Goal: Task Accomplishment & Management: Manage account settings

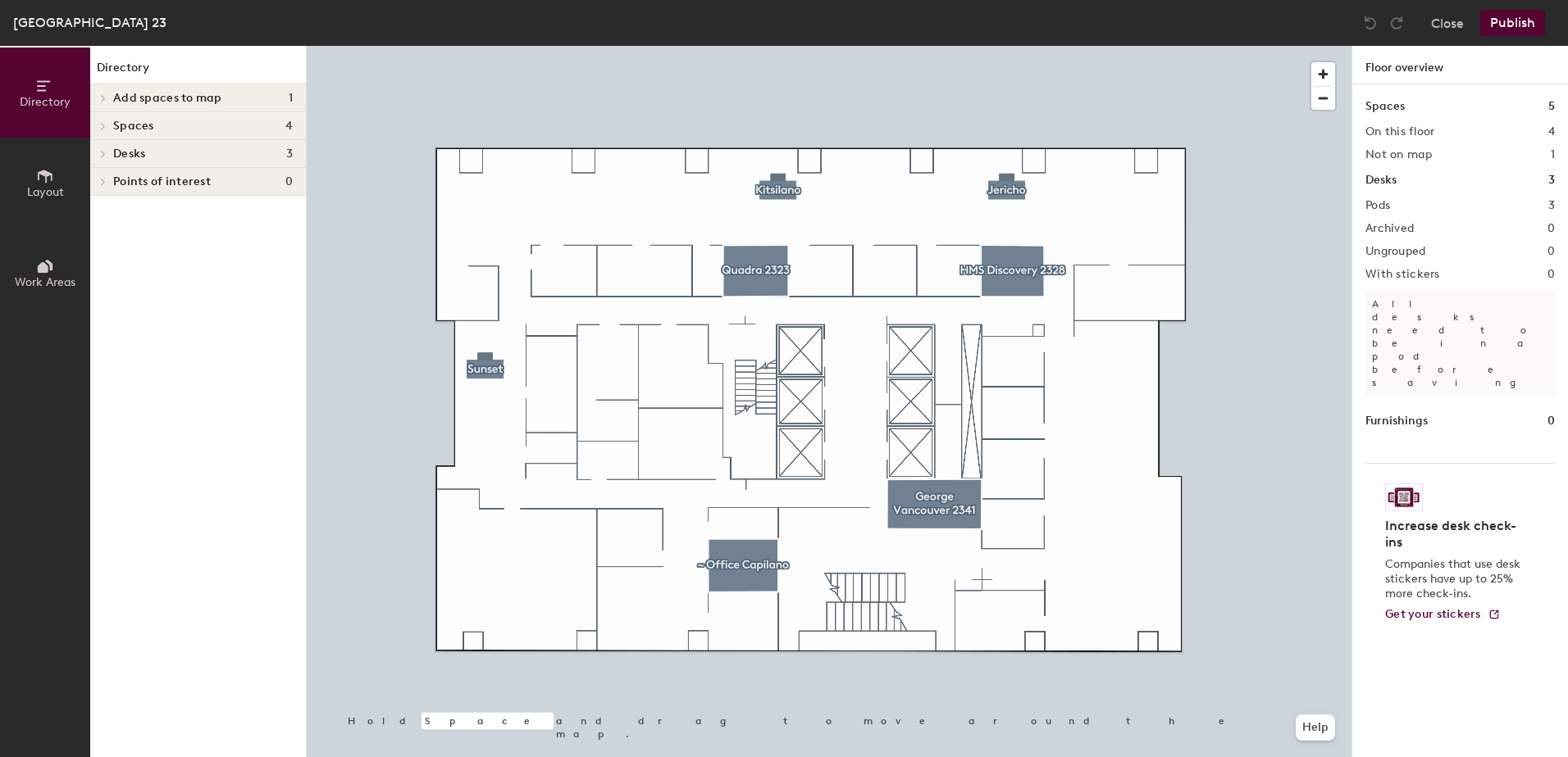
click at [488, 46] on div at bounding box center [828, 46] width 1044 height 0
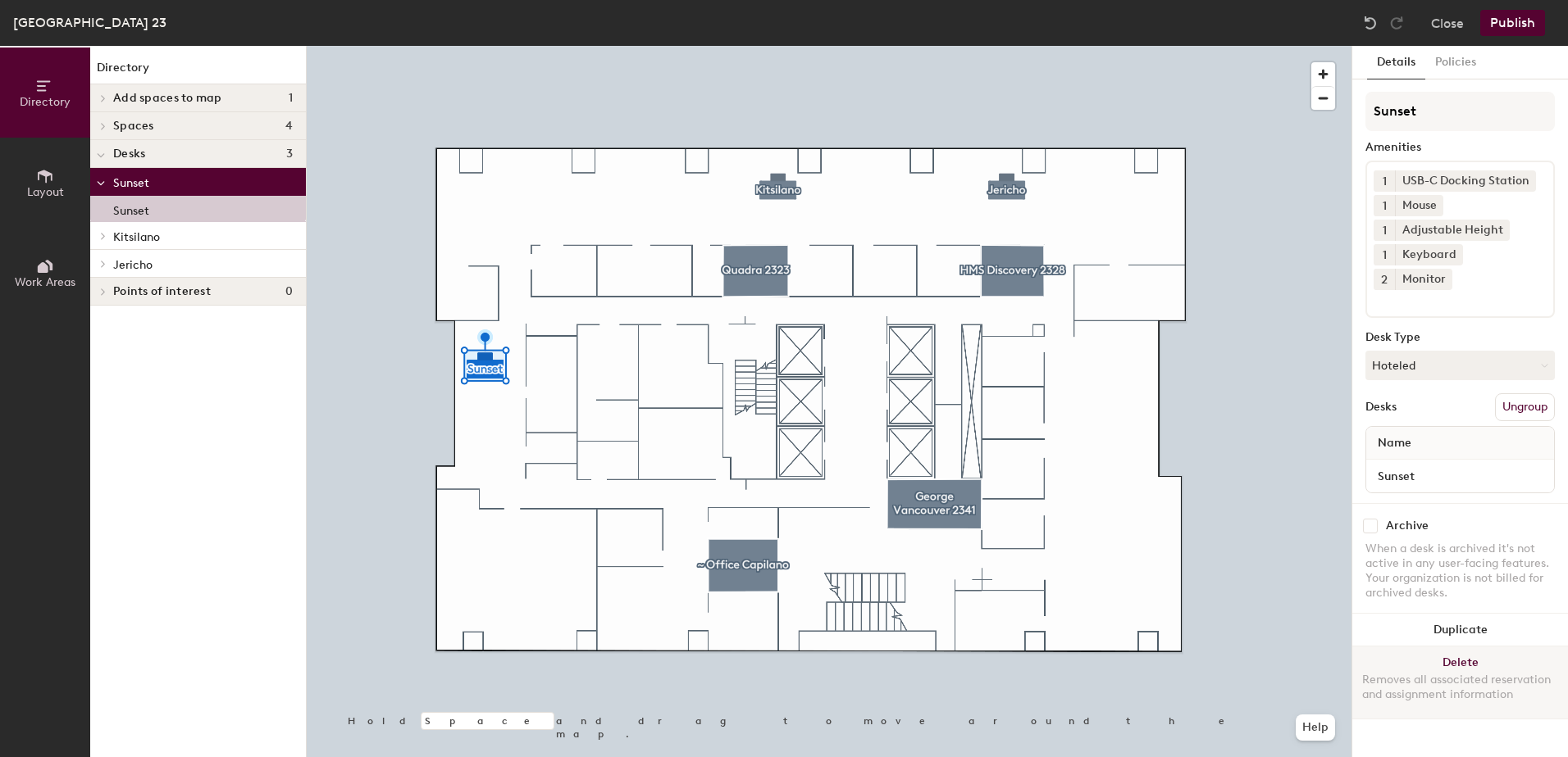
click at [1456, 647] on button "Delete Removes all associated reservation and assignment information" at bounding box center [1460, 683] width 216 height 72
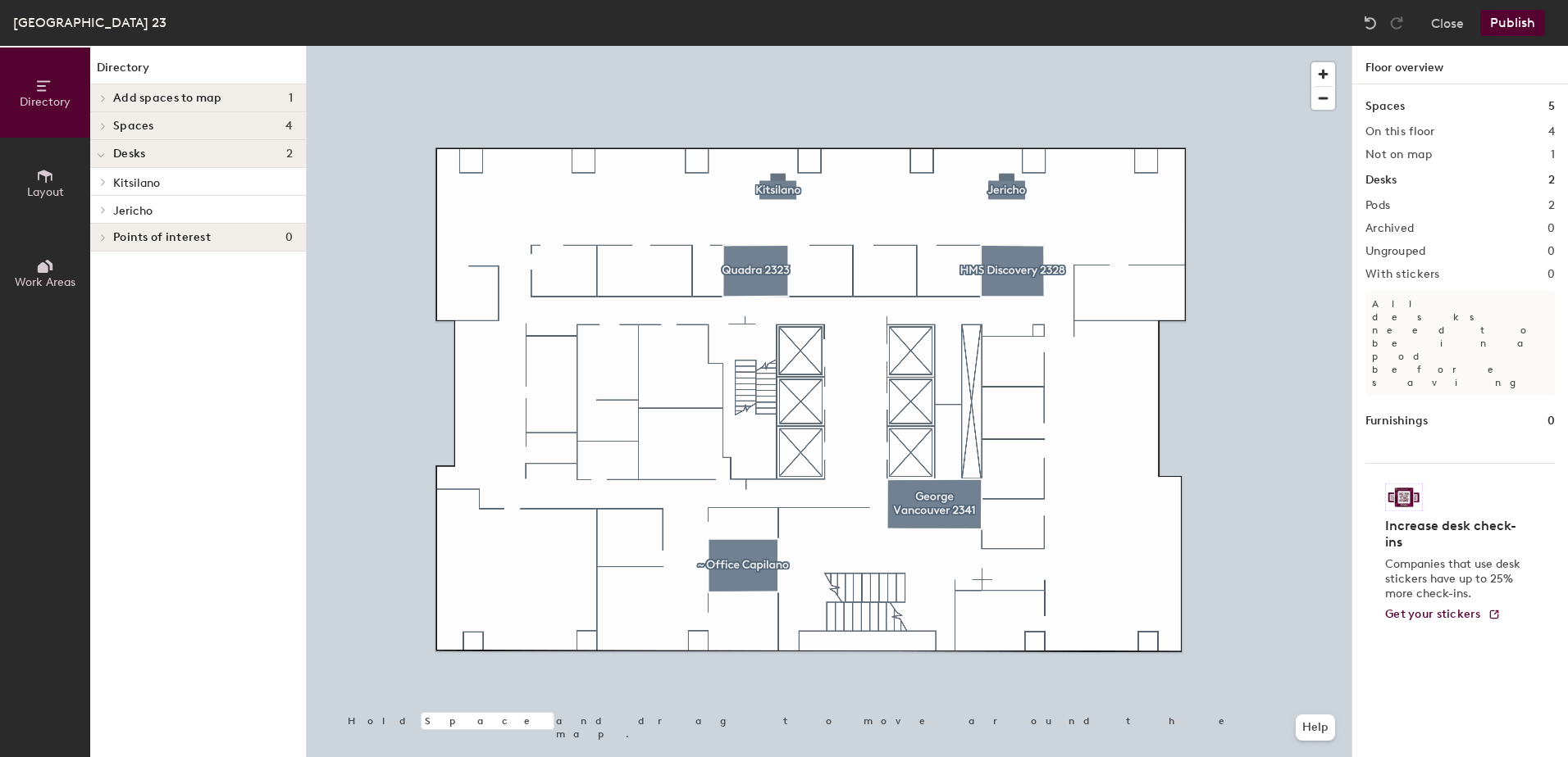
click at [1502, 25] on button "Publish" at bounding box center [1512, 23] width 65 height 26
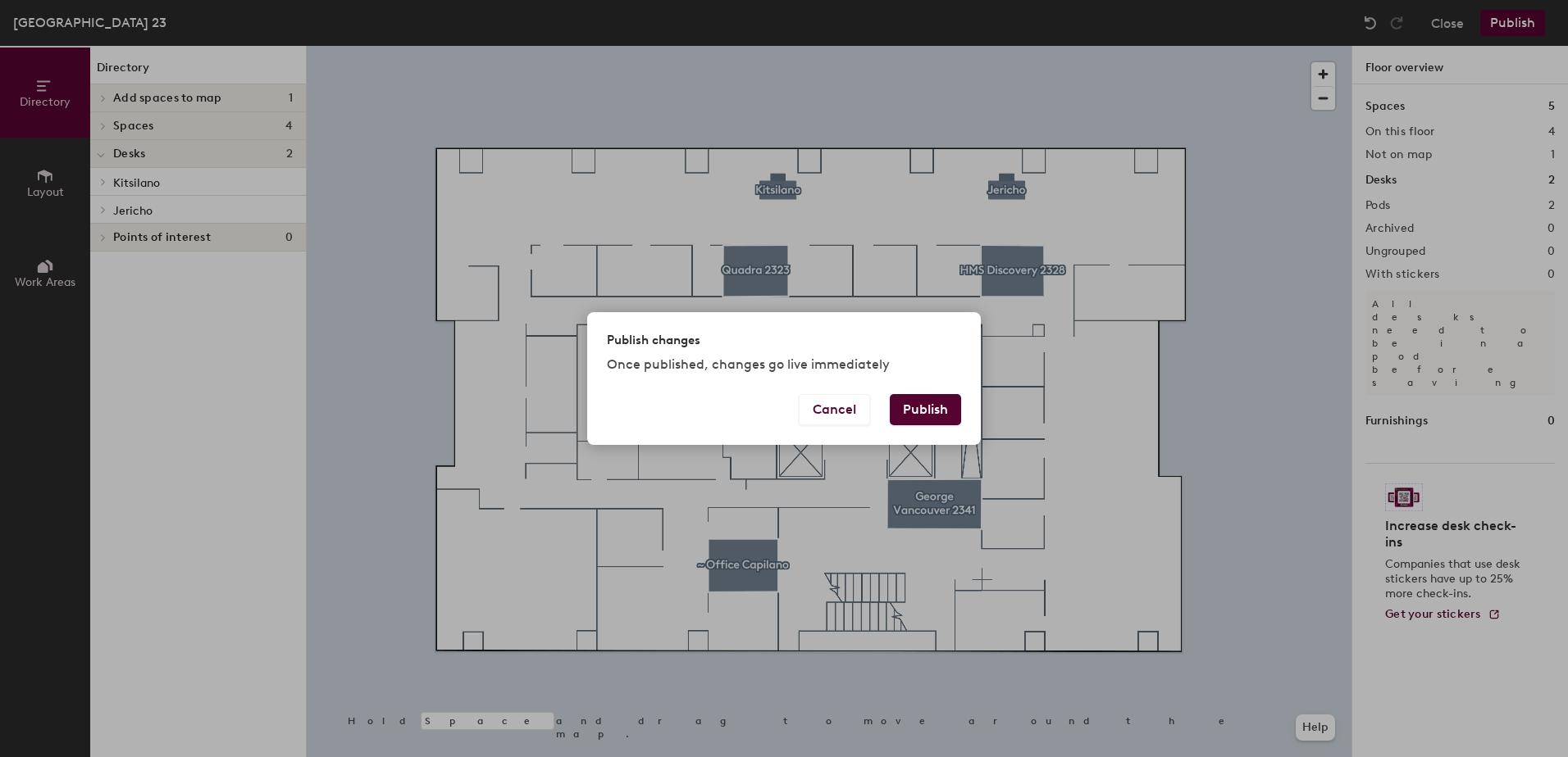
click at [934, 417] on button "Publish" at bounding box center [926, 410] width 72 height 31
